Goal: Task Accomplishment & Management: Manage account settings

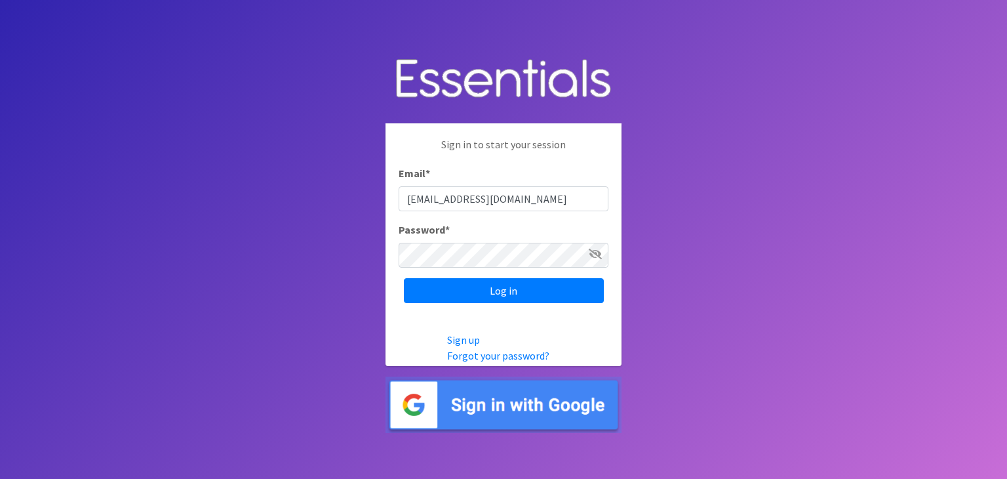
type input "[EMAIL_ADDRESS][DOMAIN_NAME]"
click at [481, 290] on input "Log in" at bounding box center [504, 290] width 200 height 25
